Goal: Information Seeking & Learning: Find specific fact

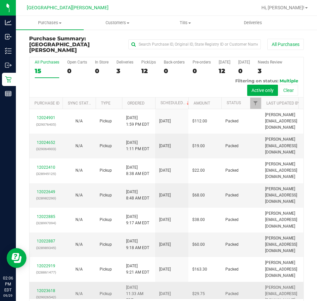
scroll to position [16, 0]
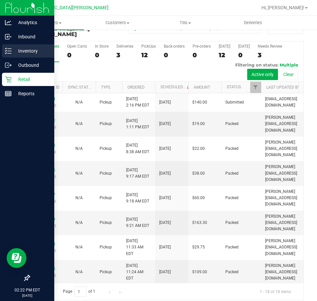
click at [21, 52] on p "Inventory" at bounding box center [32, 51] width 40 height 8
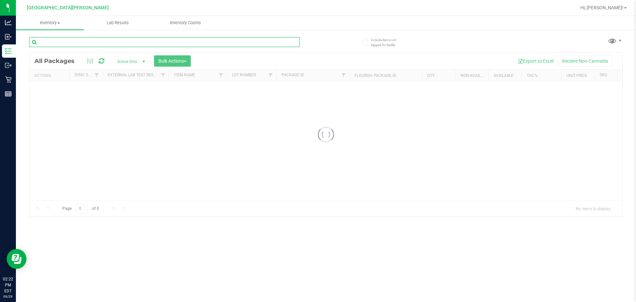
click at [65, 42] on input "text" at bounding box center [164, 42] width 271 height 10
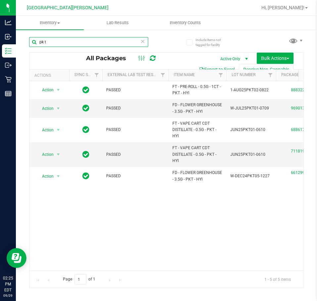
click at [63, 42] on input "pk t" at bounding box center [88, 42] width 119 height 10
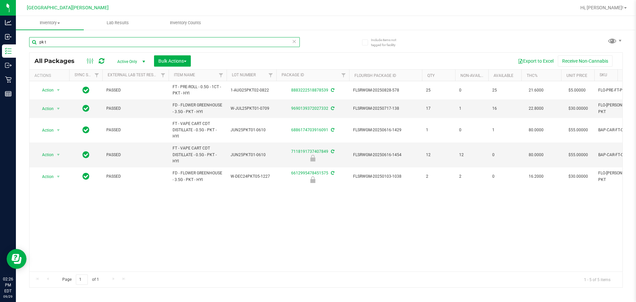
click at [108, 40] on input "pk t" at bounding box center [164, 42] width 271 height 10
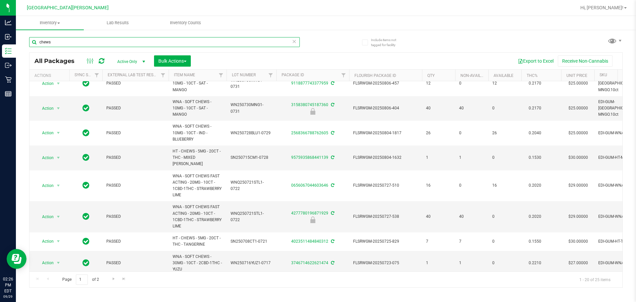
scroll to position [258, 0]
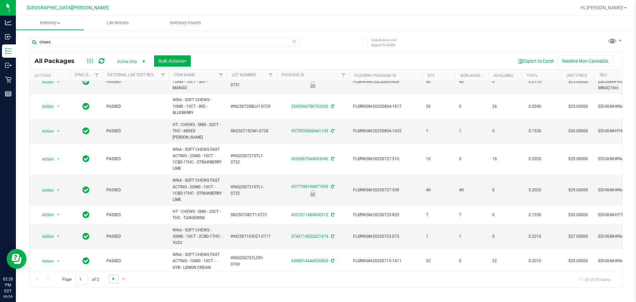
click at [114, 277] on span "Go to the next page" at bounding box center [113, 278] width 5 height 5
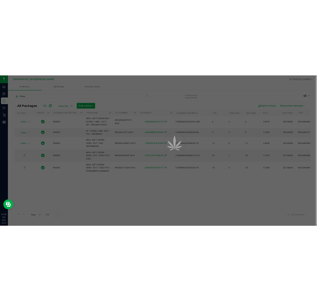
scroll to position [0, 0]
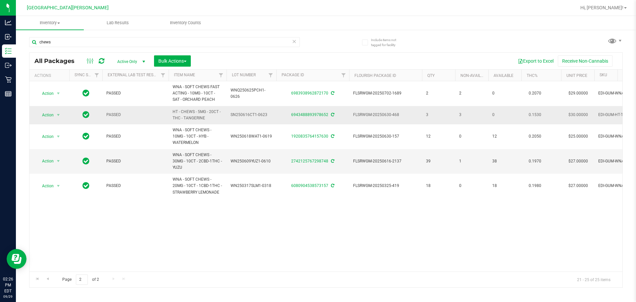
click at [199, 116] on span "HT - CHEWS - 5MG - 20CT - THC - TANGERINE" at bounding box center [198, 115] width 50 height 13
copy tr "HT - CHEWS - 5MG - 20CT - THC - TANGERINE"
click at [89, 38] on input "chews" at bounding box center [164, 42] width 271 height 10
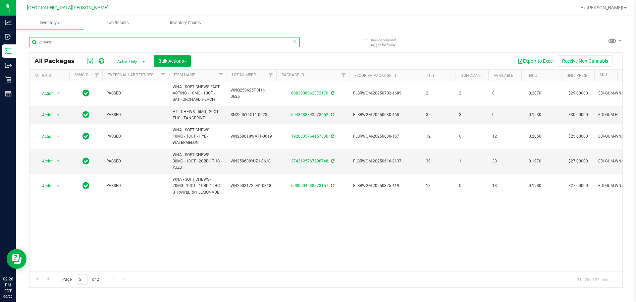
click at [89, 38] on input "chews" at bounding box center [164, 42] width 271 height 10
paste input "HT - CHEWS - 5MG - 20CT - THC - TANGERINE"
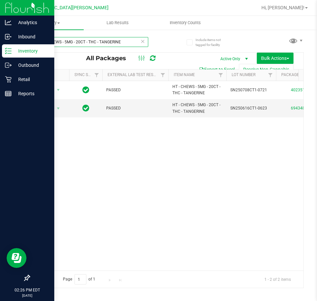
type input "HT - CHEWS - 5MG - 20CT - THC - TANGERINE"
